Goal: Information Seeking & Learning: Compare options

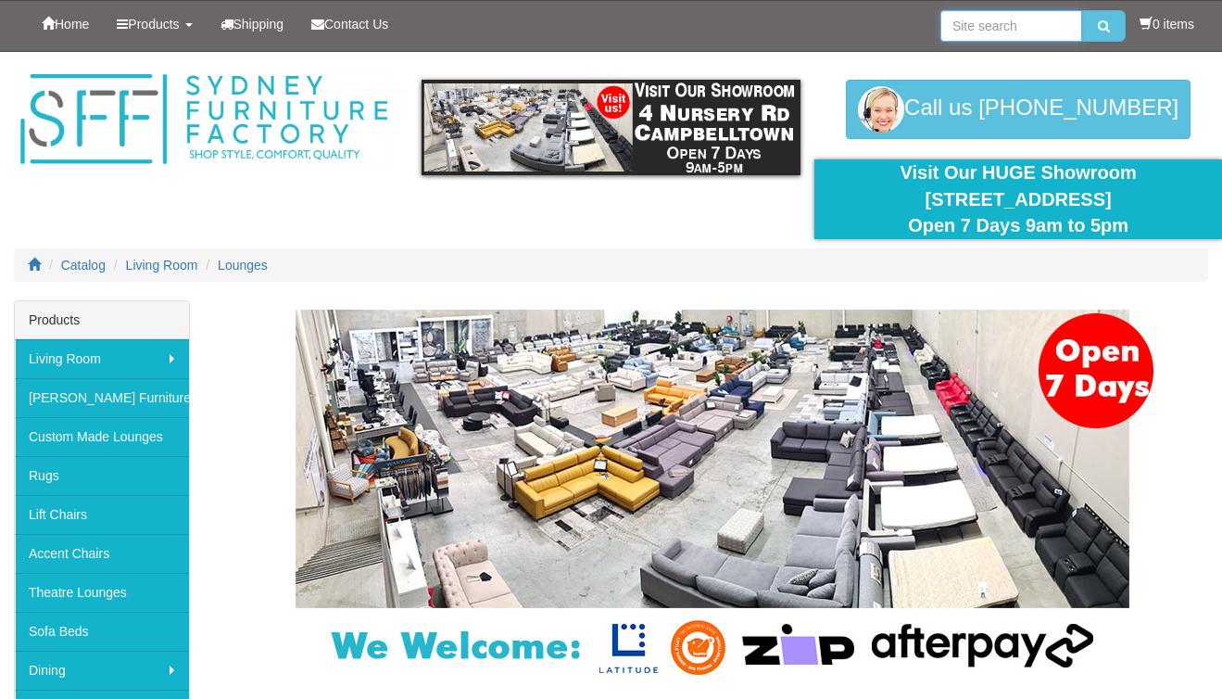
click at [1005, 31] on input "search" at bounding box center [1011, 25] width 142 height 31
type input "oasis"
click at [1100, 25] on icon "submit" at bounding box center [1104, 25] width 12 height 13
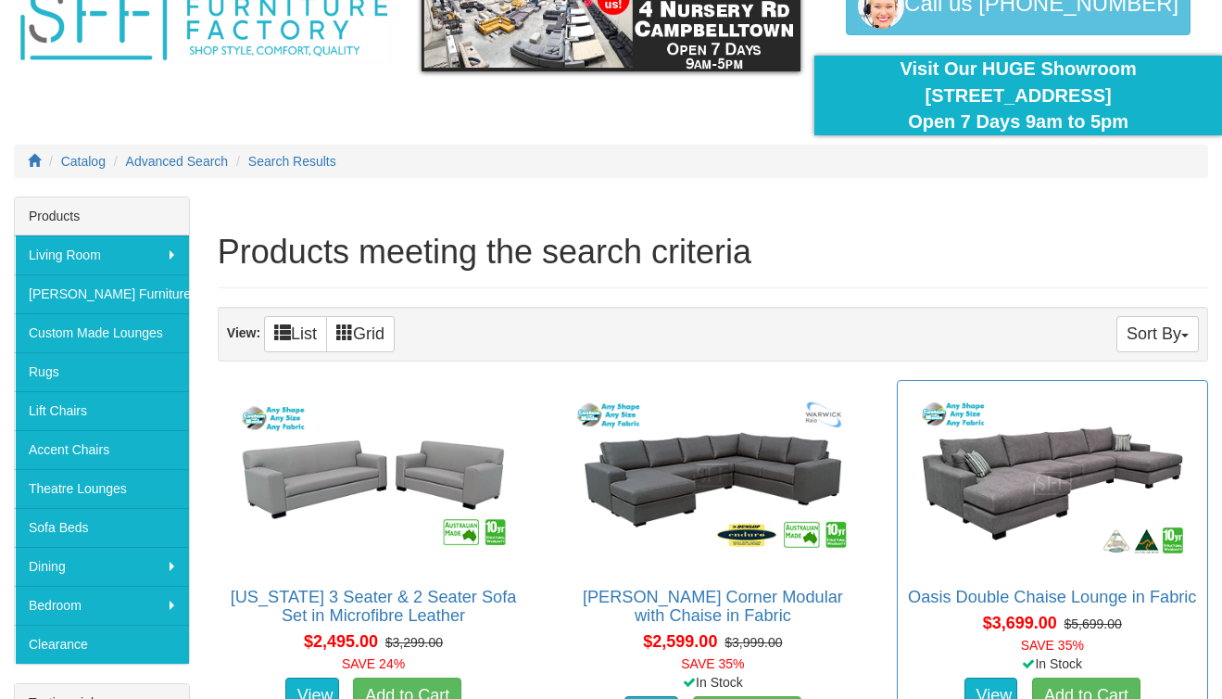
scroll to position [362, 0]
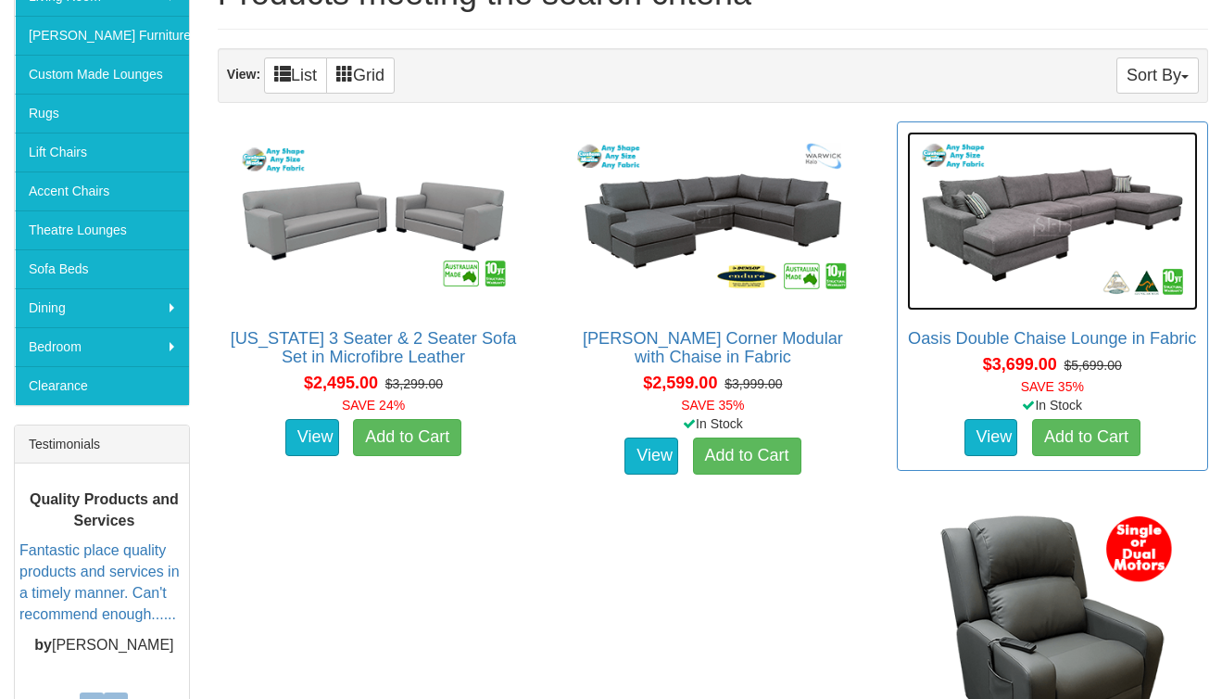
click at [1017, 241] on img at bounding box center [1052, 221] width 291 height 179
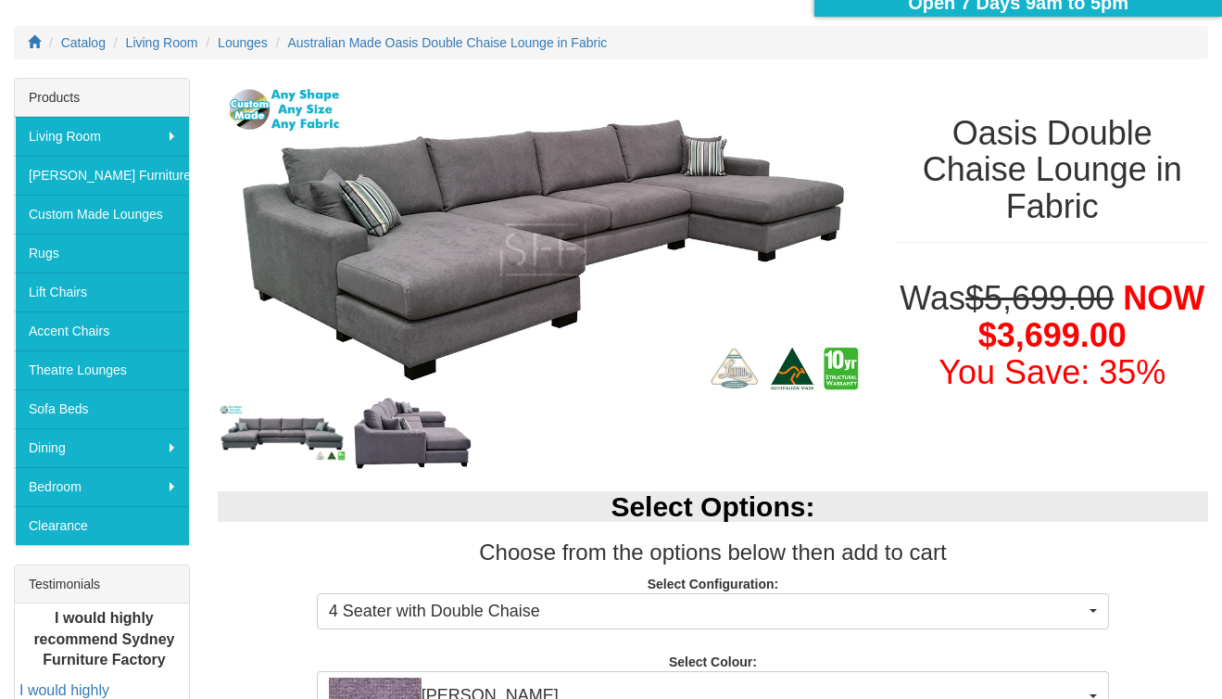
scroll to position [339, 0]
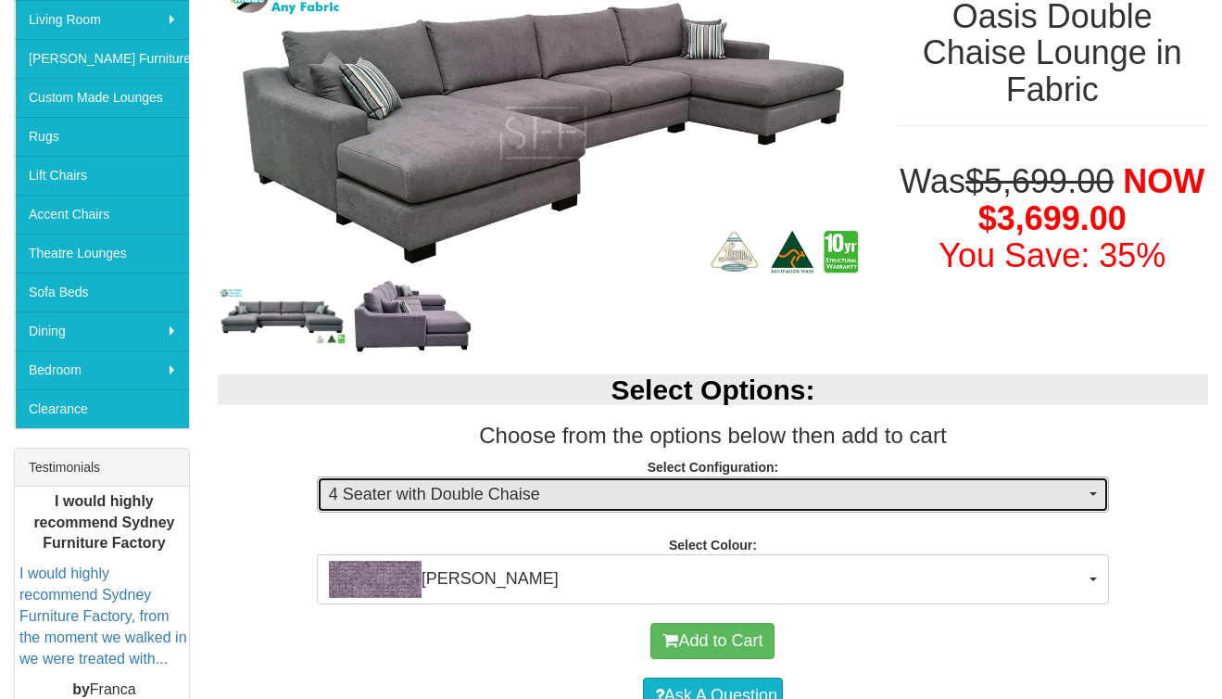
click at [747, 505] on span "4 Seater with Double Chaise" at bounding box center [707, 495] width 756 height 24
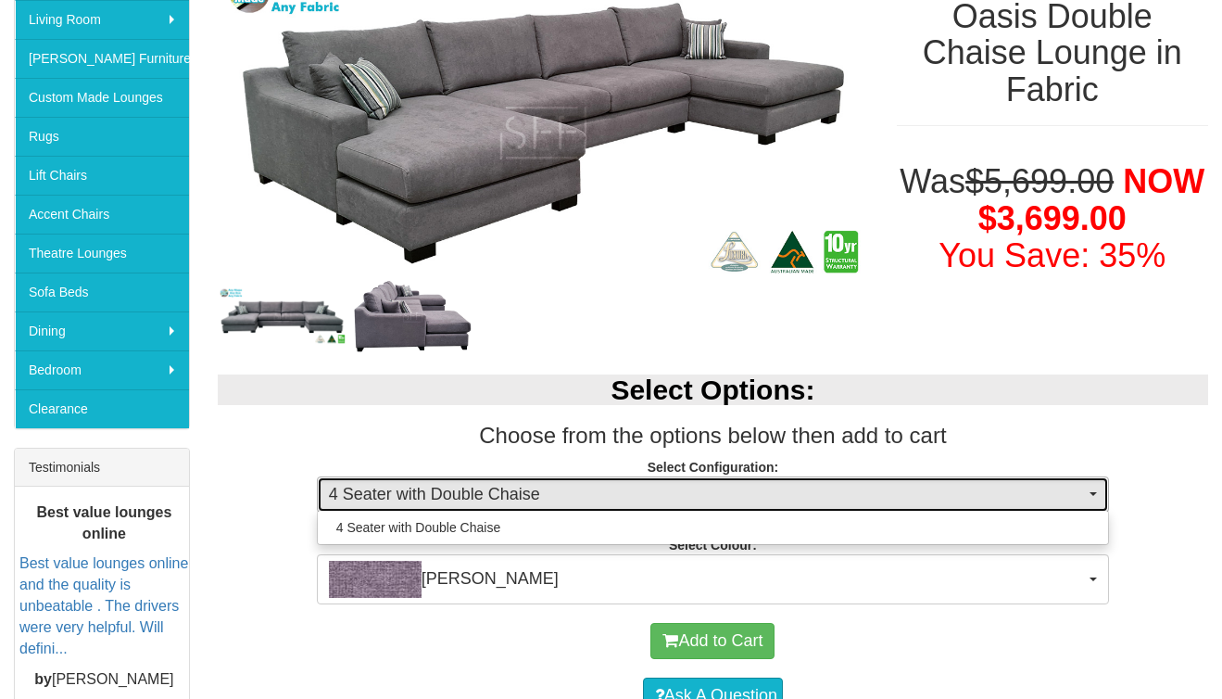
click at [747, 505] on span "4 Seater with Double Chaise" at bounding box center [707, 495] width 756 height 24
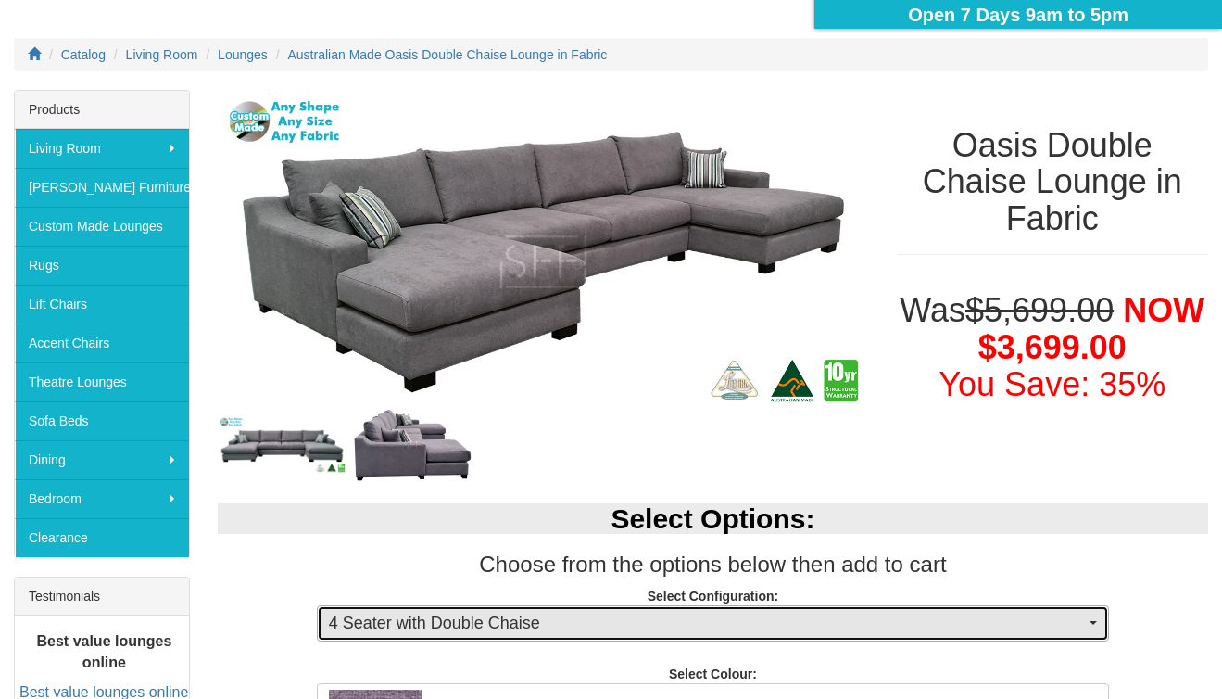
scroll to position [210, 0]
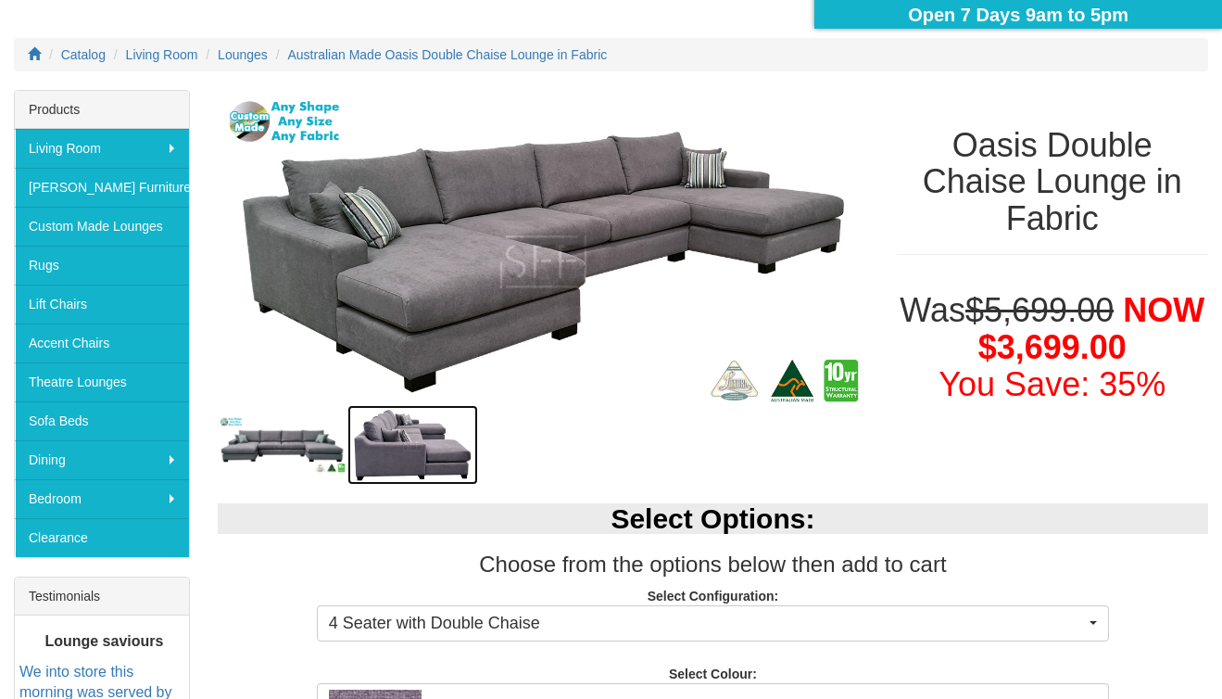
click at [378, 449] on img at bounding box center [412, 445] width 131 height 80
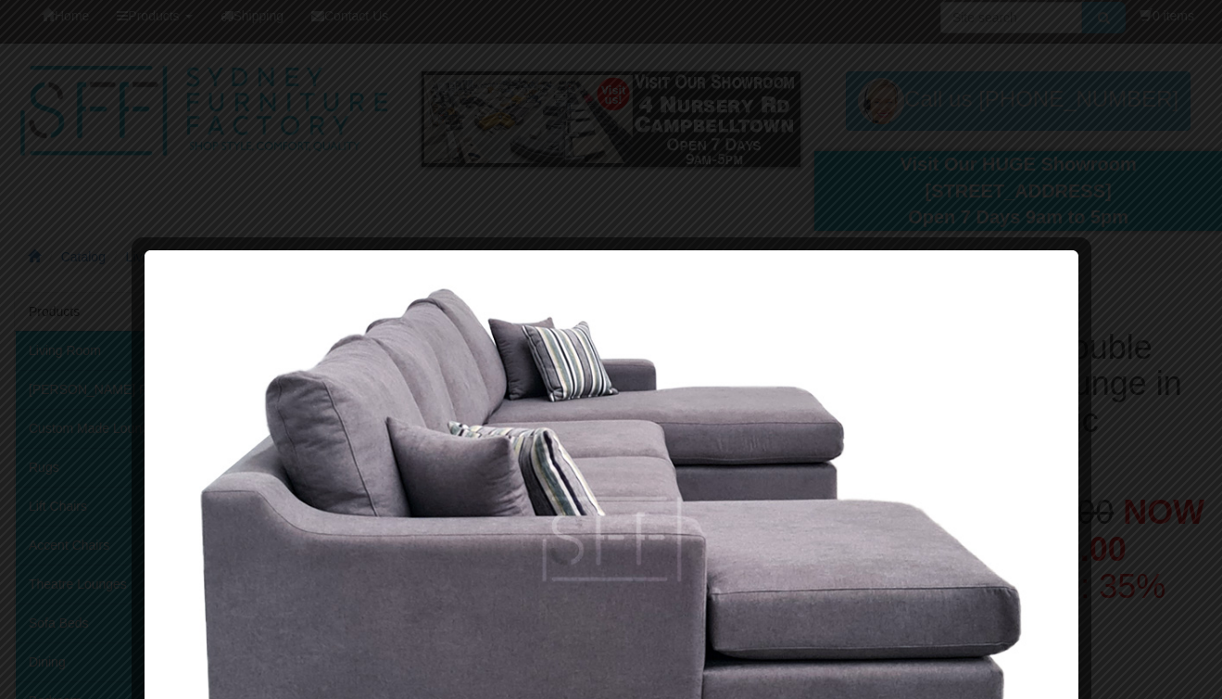
scroll to position [0, 0]
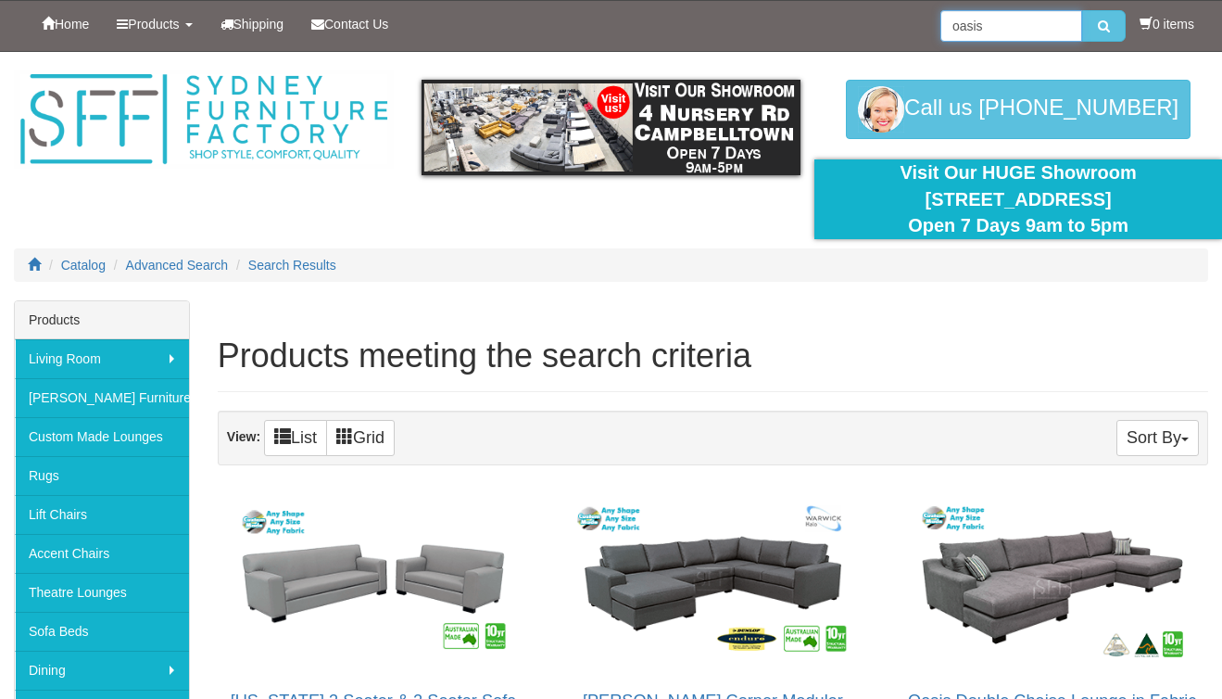
drag, startPoint x: 1005, startPoint y: 23, endPoint x: 930, endPoint y: 26, distance: 75.1
click at [930, 27] on div "Home Products Living Room [GEOGRAPHIC_DATA] Sofas Australian Made Lounges Corne…" at bounding box center [611, 26] width 1194 height 50
type input "avoca"
click at [1082, 10] on button "submit" at bounding box center [1104, 25] width 44 height 31
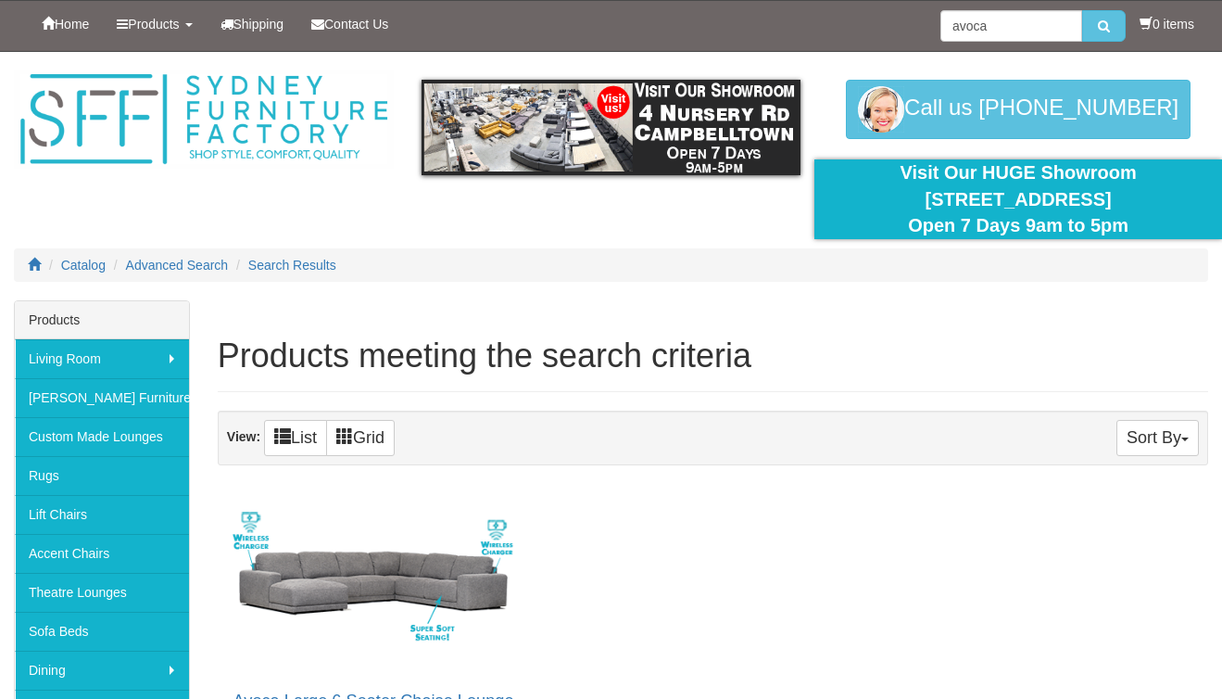
scroll to position [160, 0]
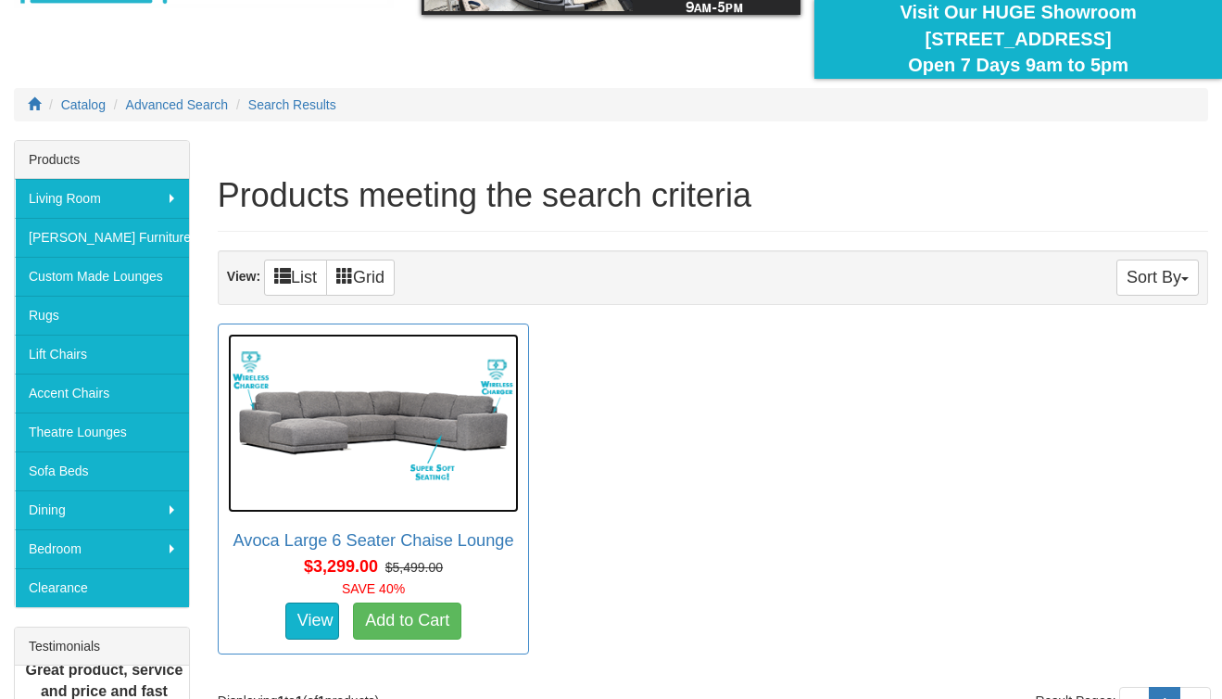
click at [438, 409] on img at bounding box center [373, 423] width 291 height 179
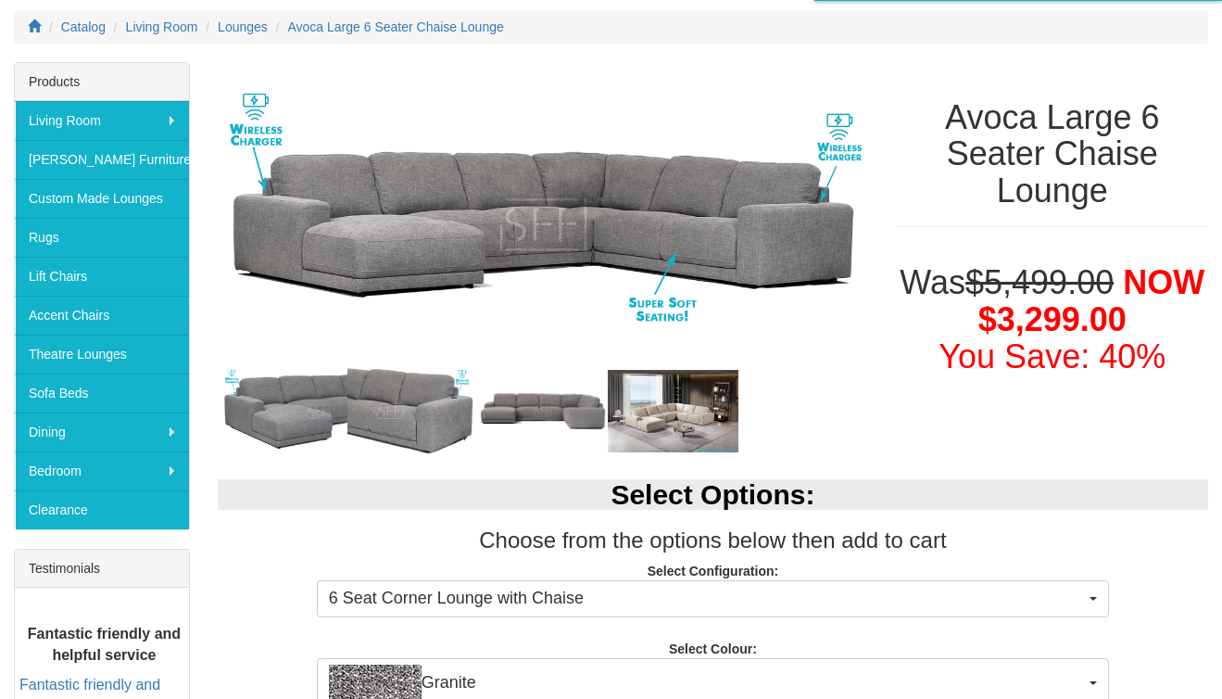
scroll to position [350, 0]
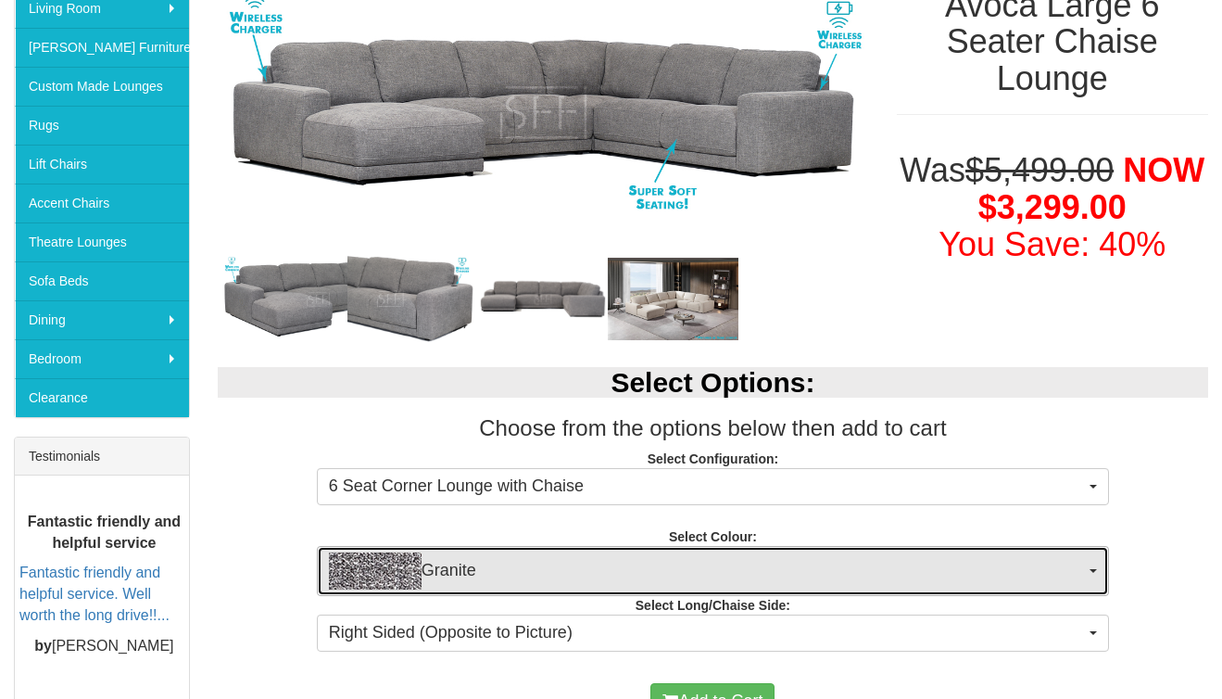
click at [1042, 559] on span "Granite" at bounding box center [707, 570] width 756 height 37
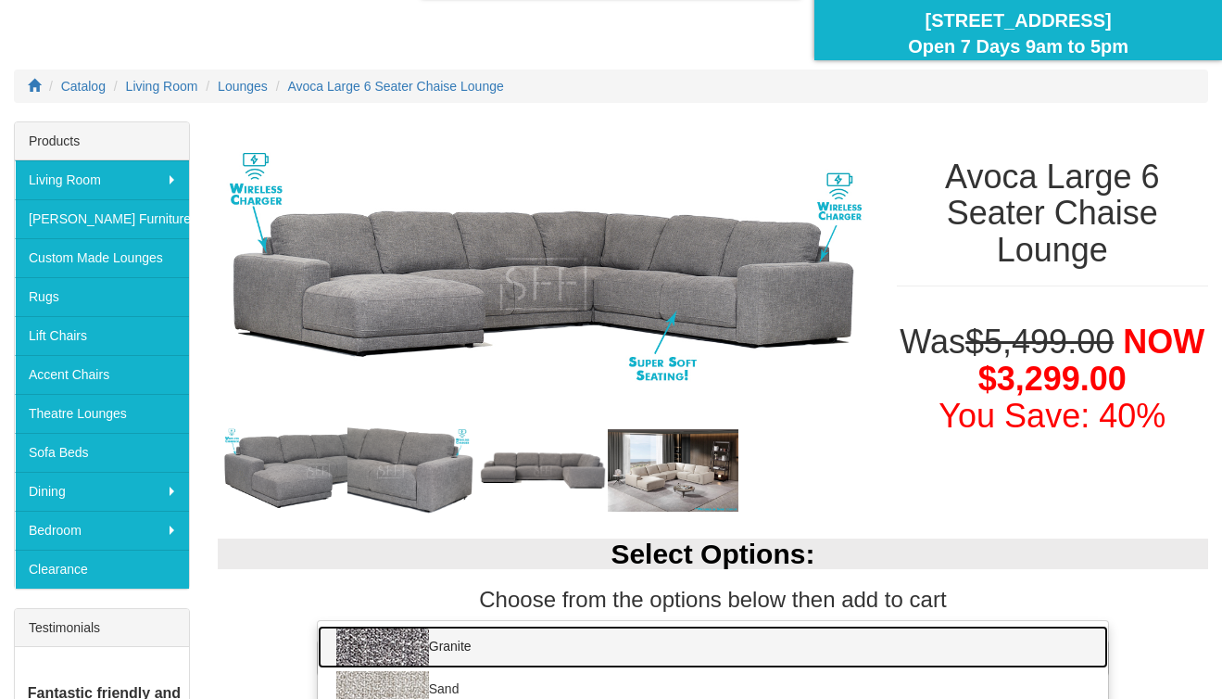
scroll to position [178, 0]
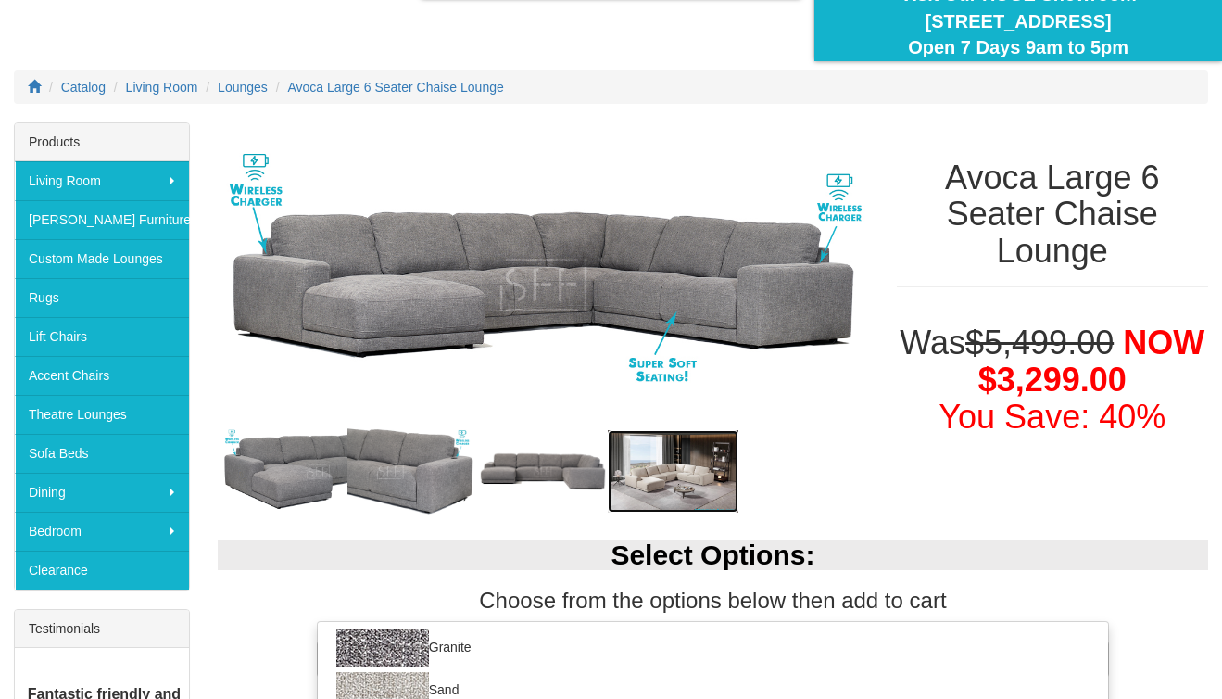
click at [687, 470] on img at bounding box center [673, 471] width 131 height 82
